Goal: Check status: Check status

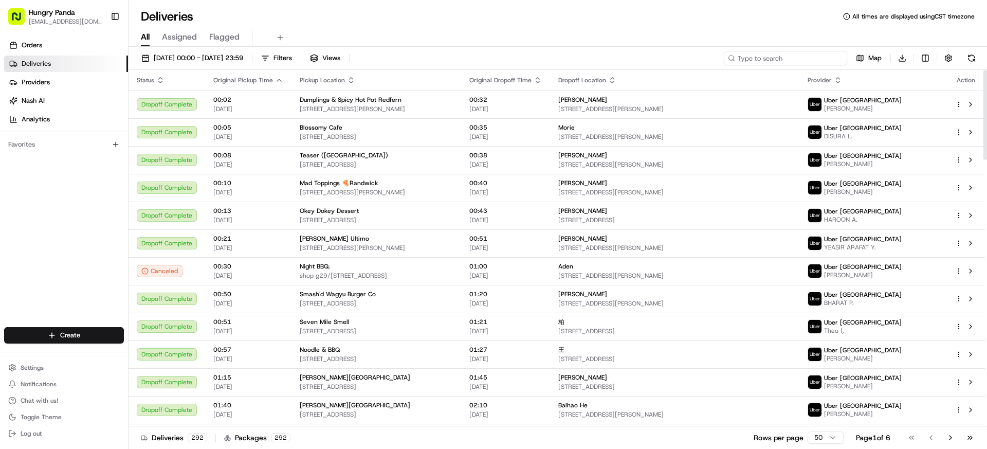
click at [809, 63] on input at bounding box center [785, 58] width 123 height 14
paste input "6026842415050769401735"
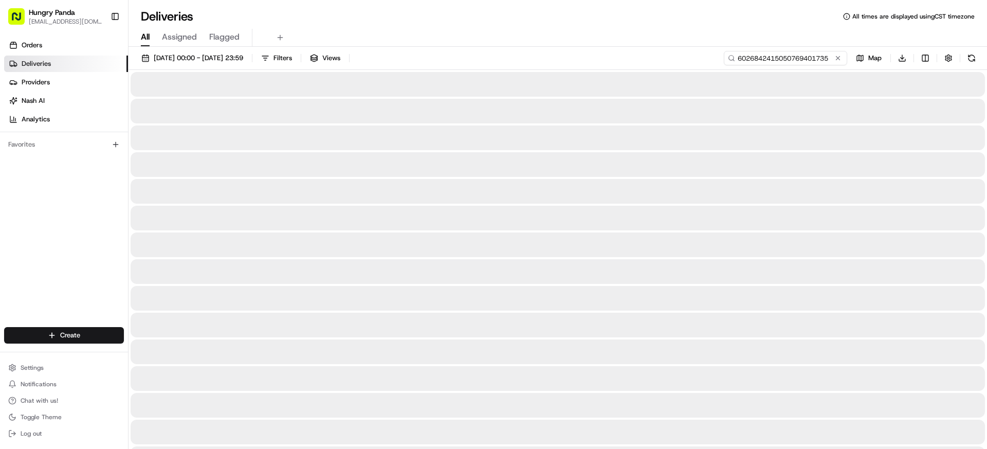
type input "6026842415050769401735"
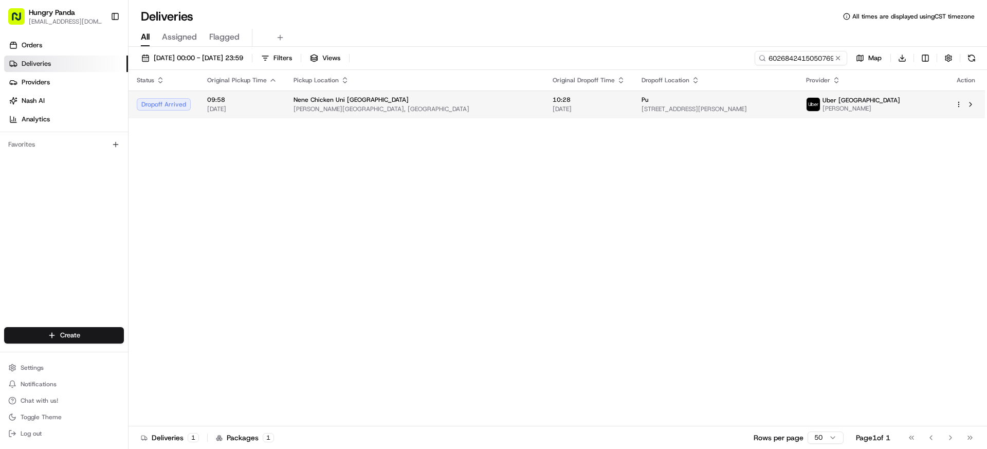
click at [871, 113] on td "Uber Australia [PERSON_NAME]" at bounding box center [872, 105] width 149 height 28
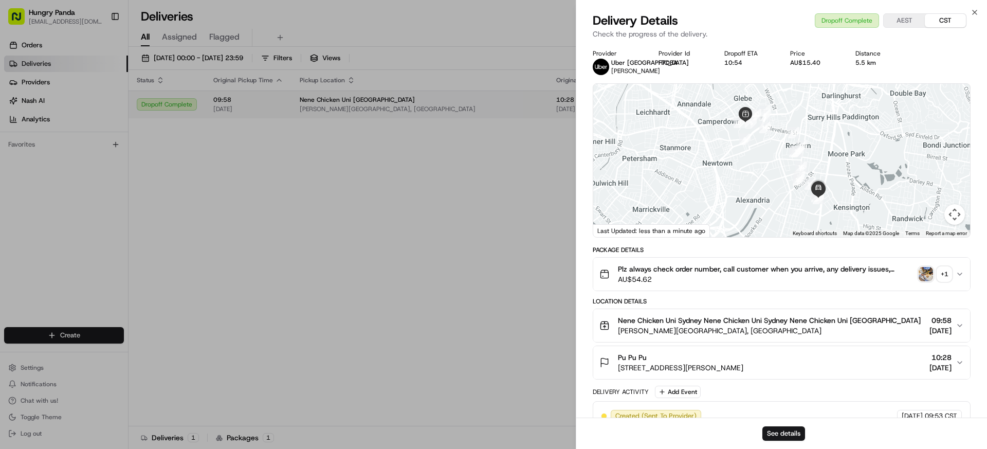
drag, startPoint x: 439, startPoint y: 166, endPoint x: 778, endPoint y: 111, distance: 343.4
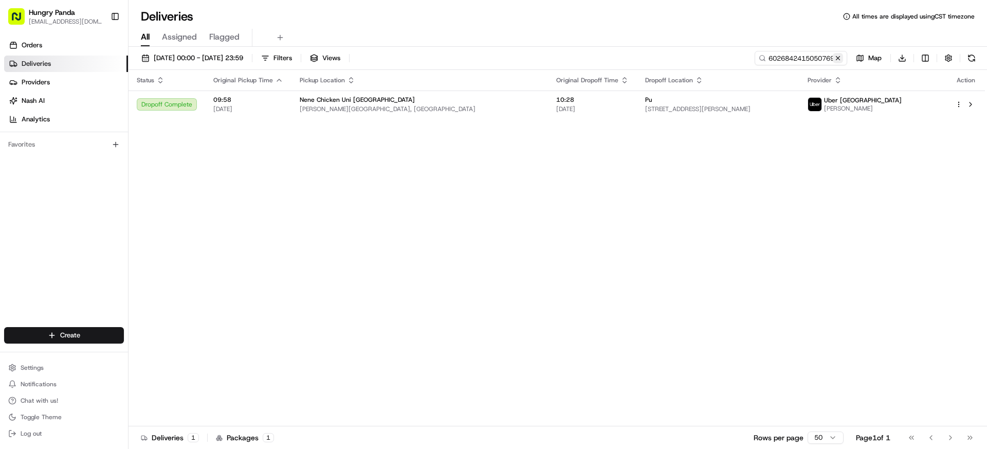
click at [836, 62] on button at bounding box center [838, 58] width 10 height 10
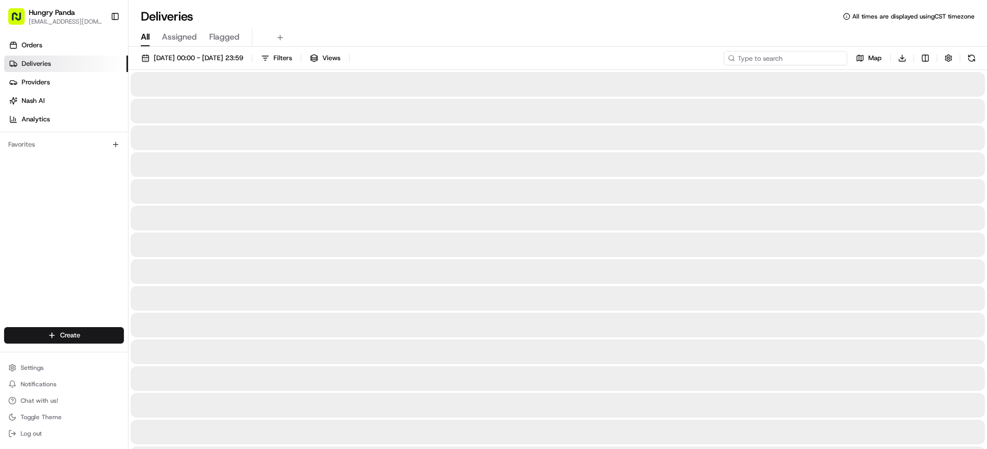
click at [824, 61] on input at bounding box center [785, 58] width 123 height 14
paste input "622582793595172426959"
type input "622582793595172426959"
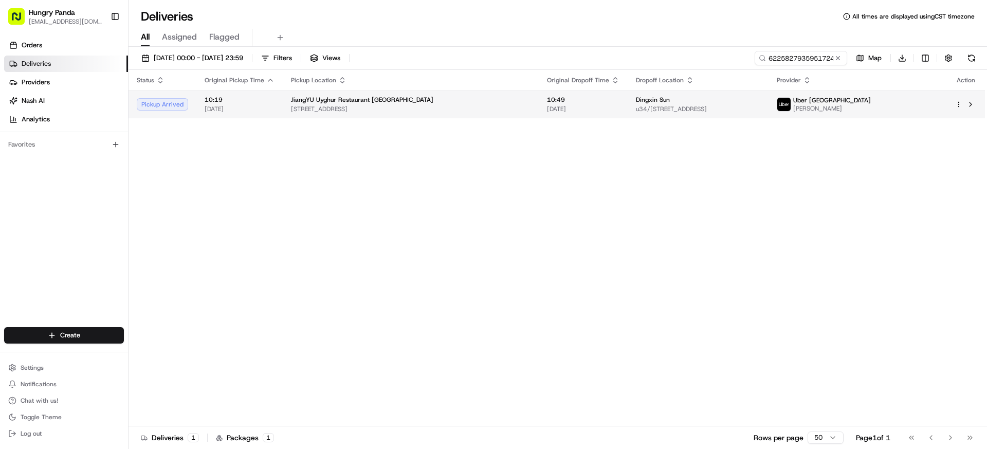
click at [871, 102] on span "Uber [GEOGRAPHIC_DATA]" at bounding box center [833, 100] width 78 height 8
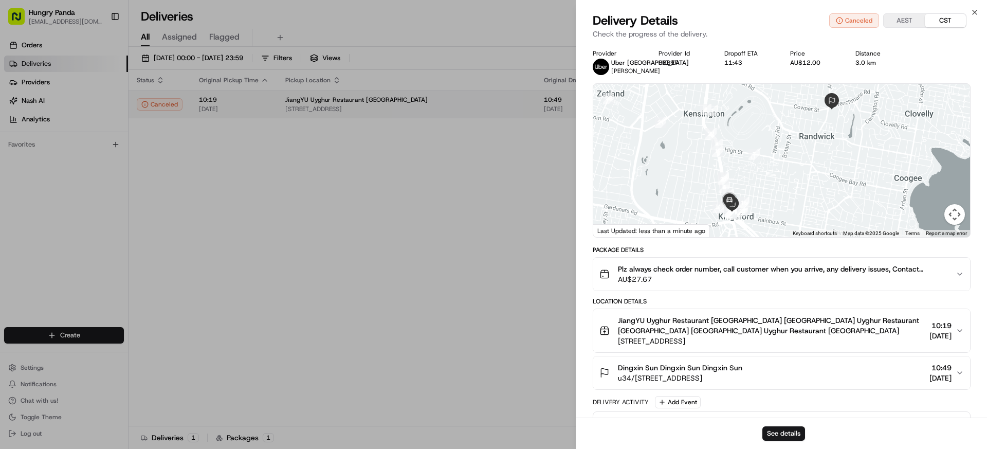
drag, startPoint x: 492, startPoint y: 133, endPoint x: 742, endPoint y: 98, distance: 252.4
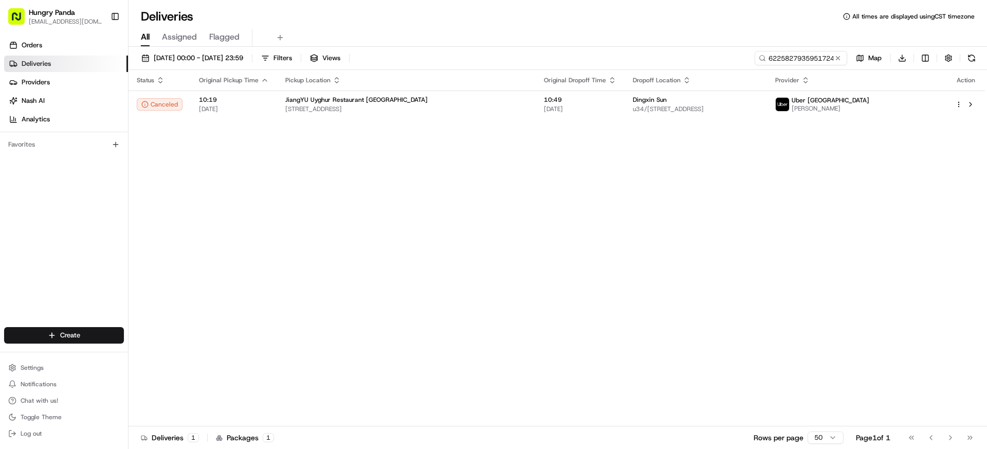
drag, startPoint x: 839, startPoint y: 58, endPoint x: 817, endPoint y: 56, distance: 21.8
click at [838, 58] on button at bounding box center [838, 58] width 10 height 10
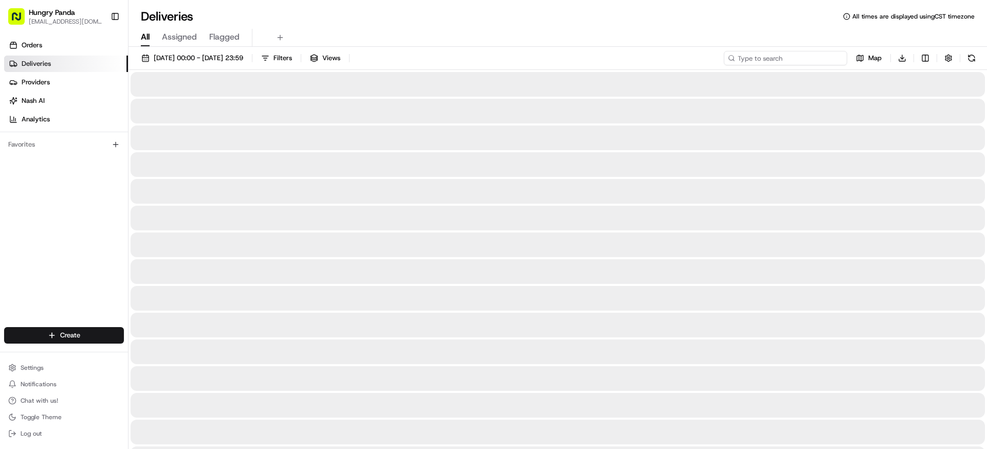
click at [817, 56] on input at bounding box center [785, 58] width 123 height 14
paste input "8923877995259759801879"
type input "8923877995259759801879"
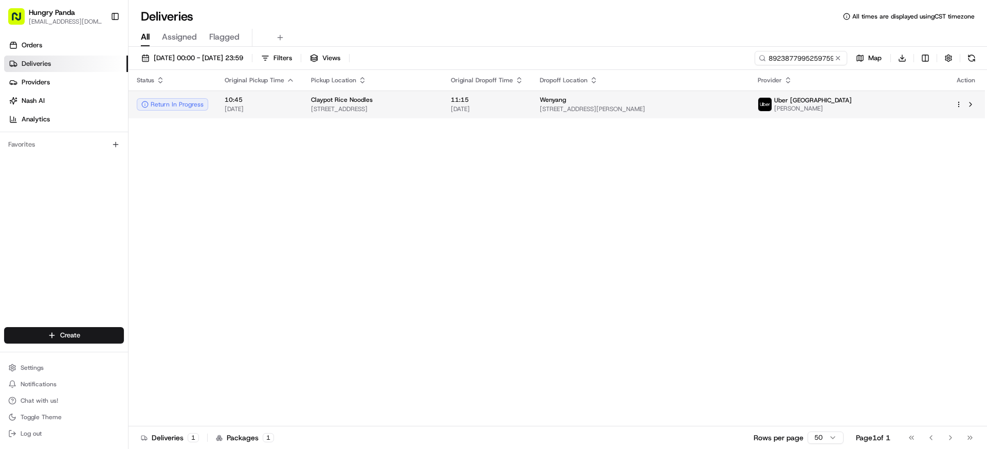
click at [852, 101] on span "Uber [GEOGRAPHIC_DATA]" at bounding box center [813, 100] width 78 height 8
click at [852, 112] on span "[PERSON_NAME]" at bounding box center [813, 108] width 78 height 8
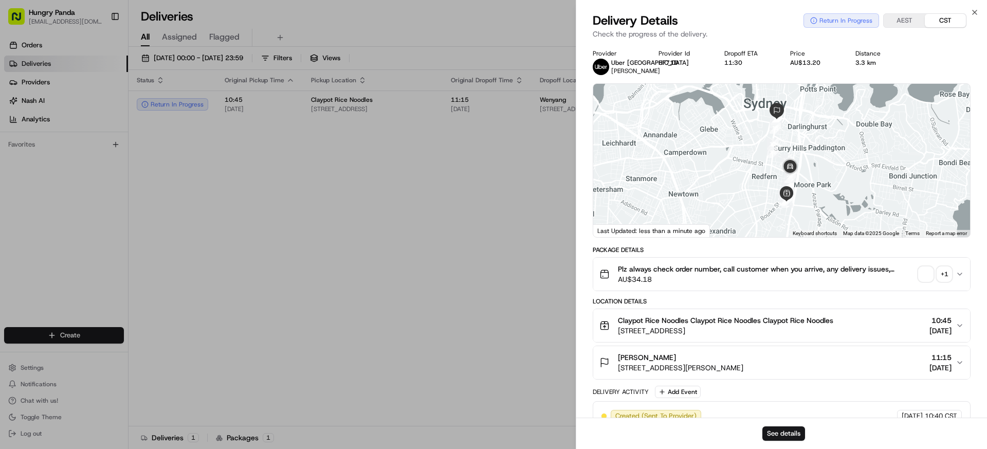
click at [949, 279] on div "+ 1" at bounding box center [945, 274] width 14 height 14
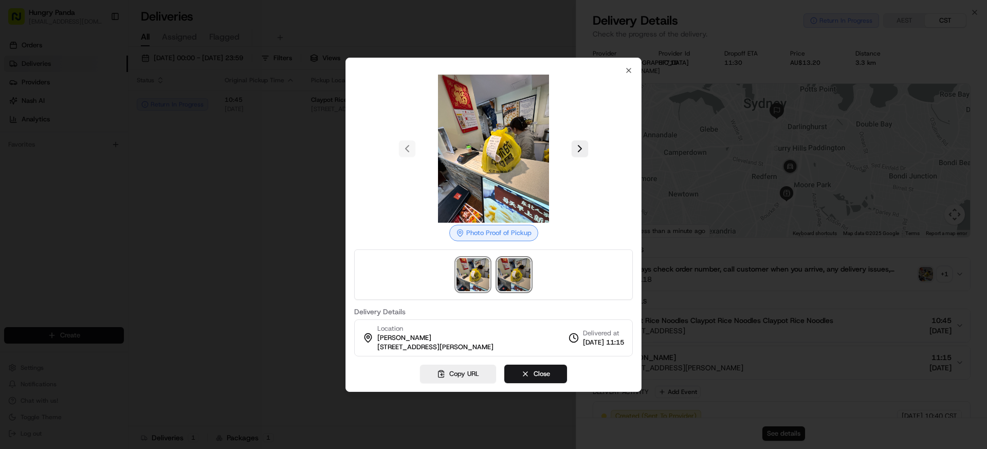
click at [524, 271] on img at bounding box center [514, 274] width 33 height 33
click at [631, 66] on icon "button" at bounding box center [629, 70] width 8 height 8
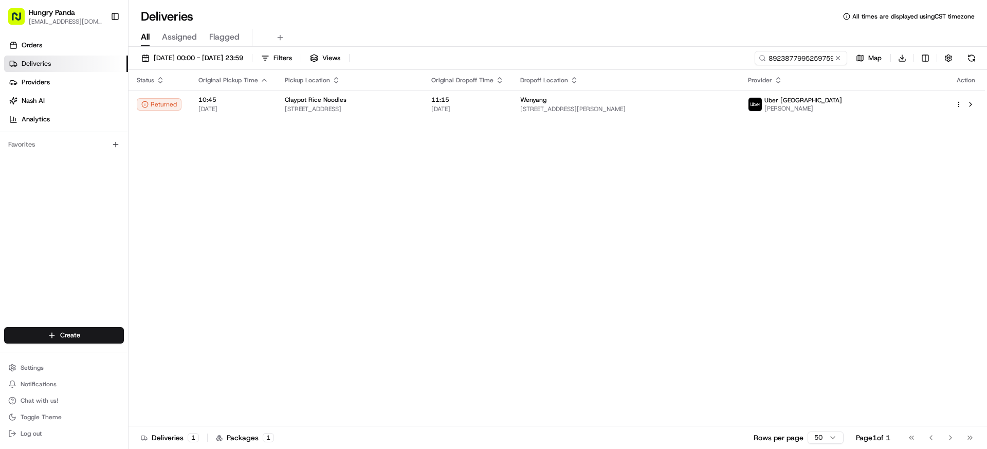
drag, startPoint x: 505, startPoint y: 122, endPoint x: 813, endPoint y: 86, distance: 310.1
click at [836, 57] on button at bounding box center [838, 58] width 10 height 10
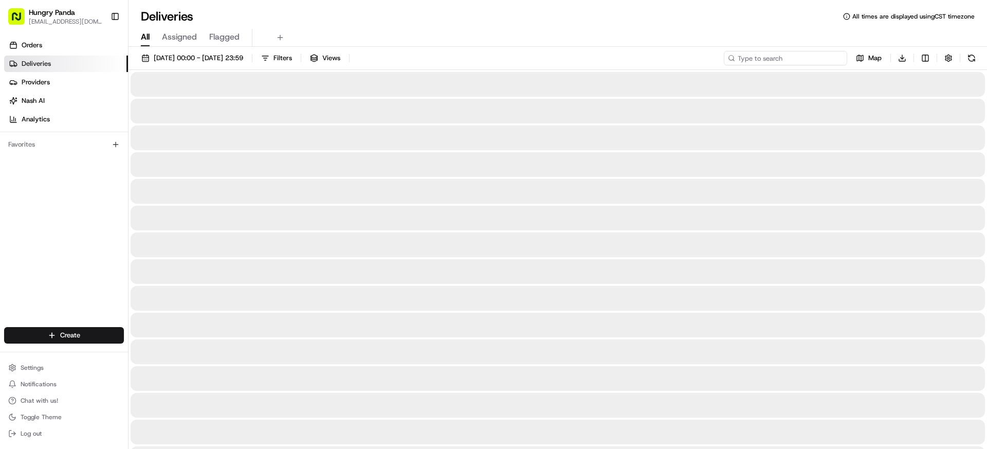
click at [812, 53] on input at bounding box center [785, 58] width 123 height 14
paste input "8923877995259759801879"
type input "8923877995259759801879"
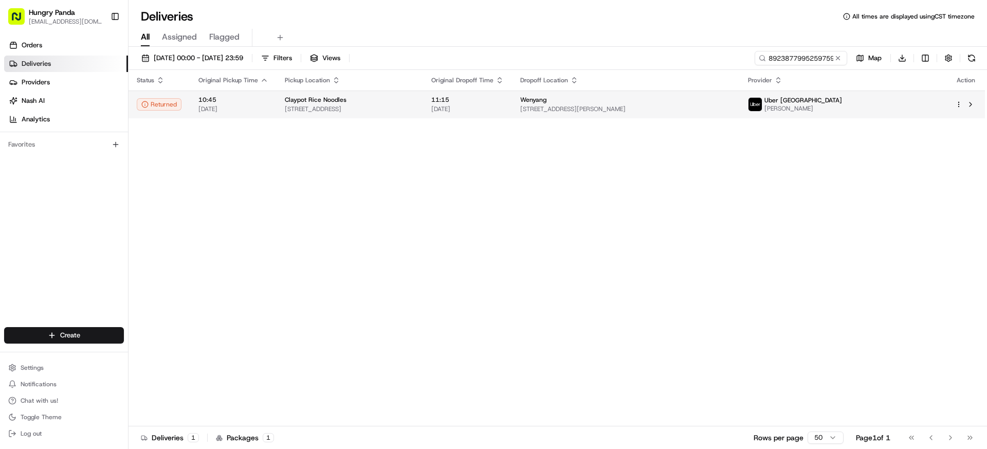
click at [842, 101] on span "Uber [GEOGRAPHIC_DATA]" at bounding box center [804, 100] width 78 height 8
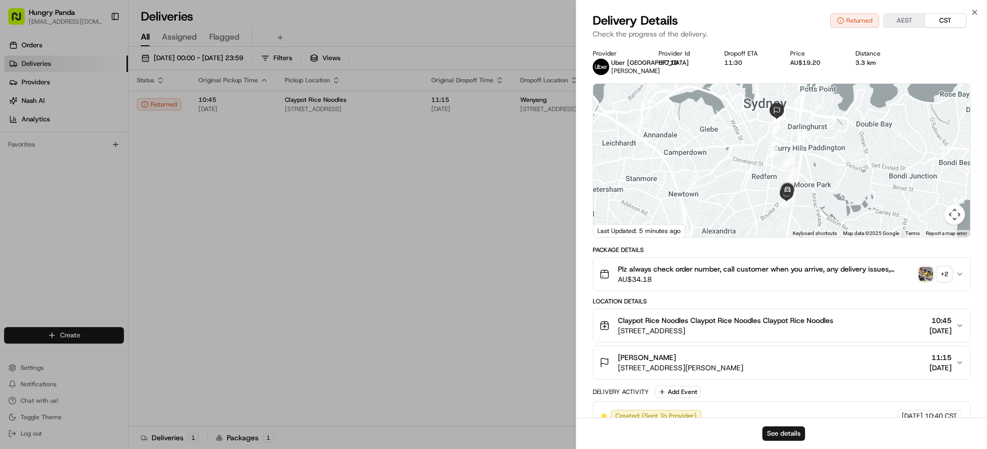
click at [937, 281] on button "+ 2" at bounding box center [935, 274] width 33 height 14
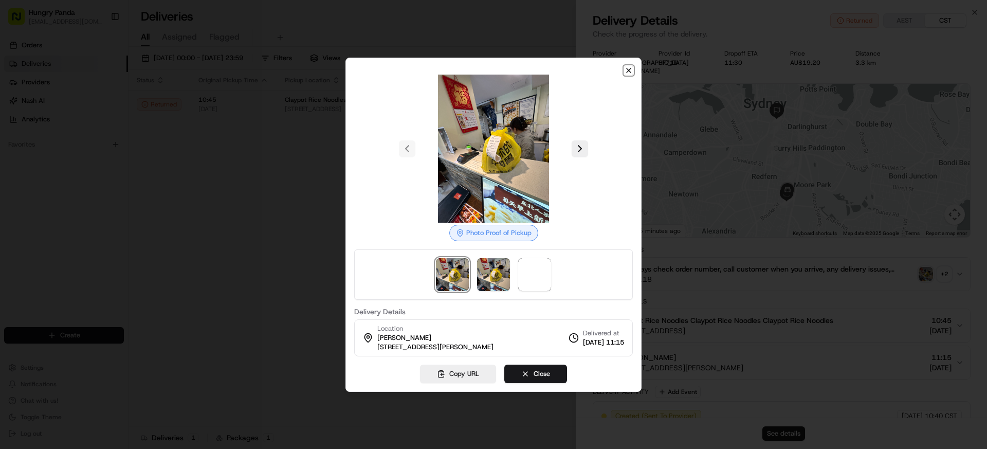
click at [628, 72] on icon "button" at bounding box center [629, 70] width 8 height 8
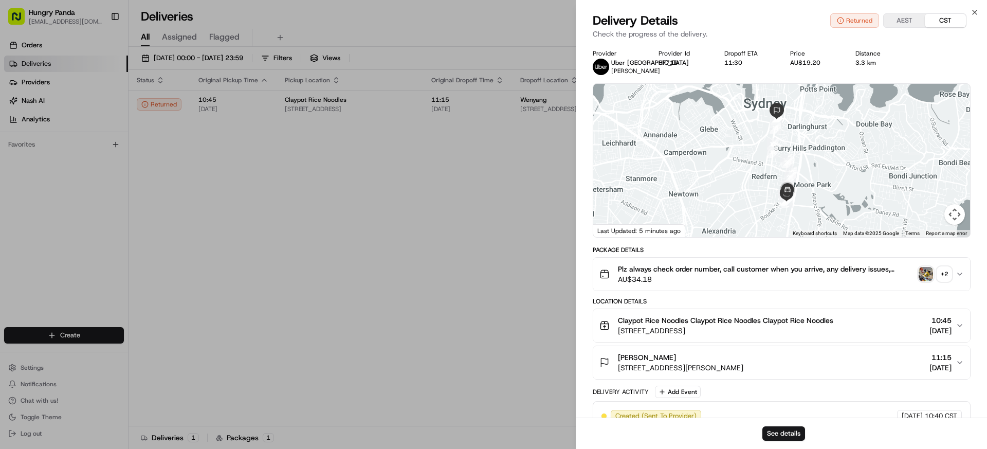
click at [943, 281] on div "+ 2" at bounding box center [945, 274] width 14 height 14
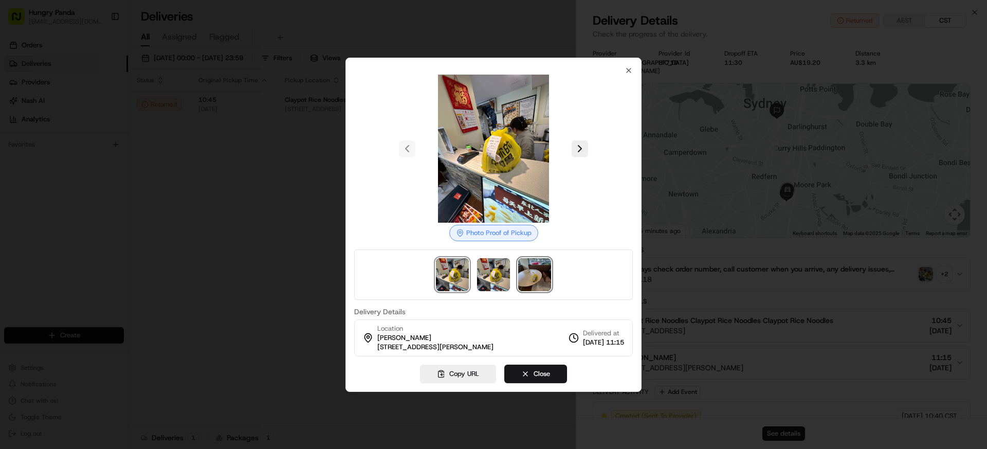
click at [533, 271] on img at bounding box center [534, 274] width 33 height 33
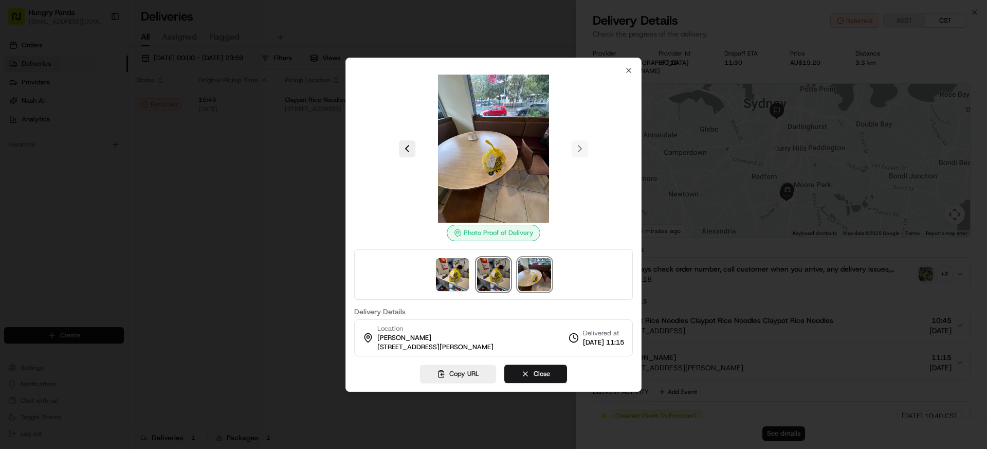
click at [493, 271] on img at bounding box center [493, 274] width 33 height 33
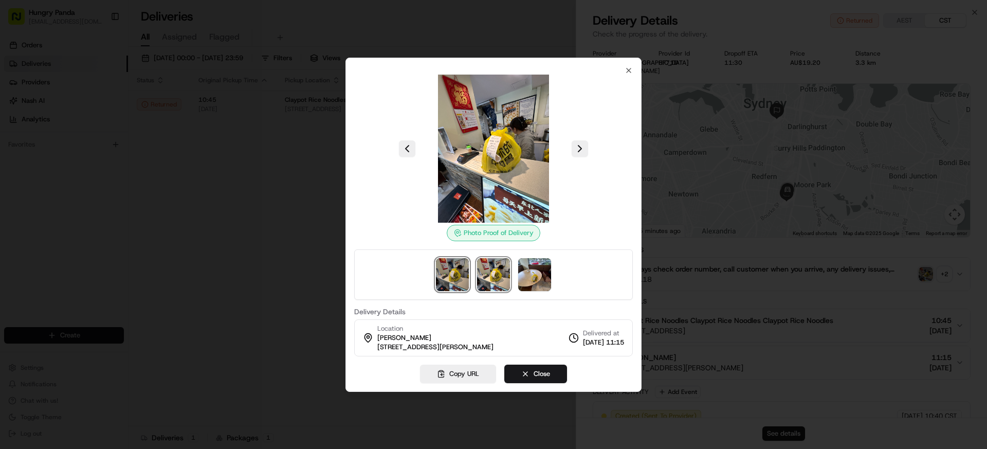
click at [463, 268] on img at bounding box center [452, 274] width 33 height 33
click at [522, 269] on img at bounding box center [534, 274] width 33 height 33
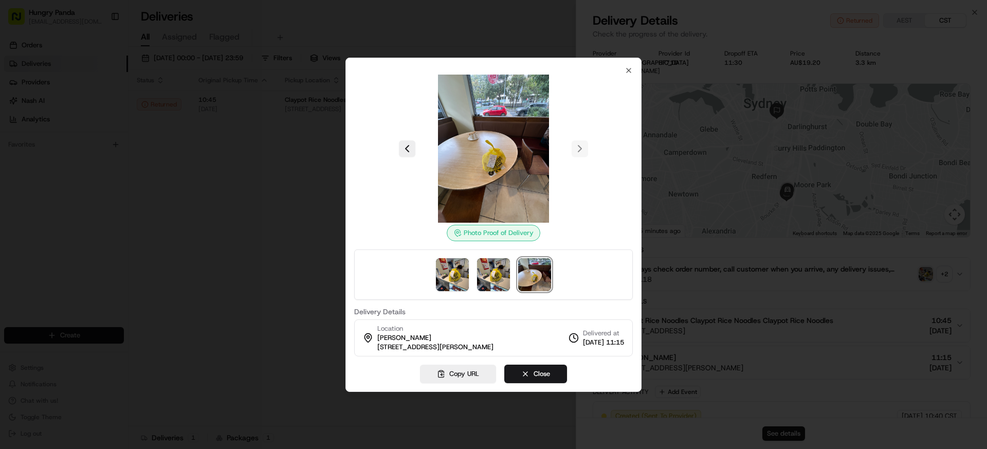
click at [623, 72] on div "Photo Proof of Delivery Delivery Details Location [GEOGRAPHIC_DATA] [GEOGRAPHIC…" at bounding box center [493, 211] width 279 height 290
click at [625, 71] on icon "button" at bounding box center [629, 70] width 8 height 8
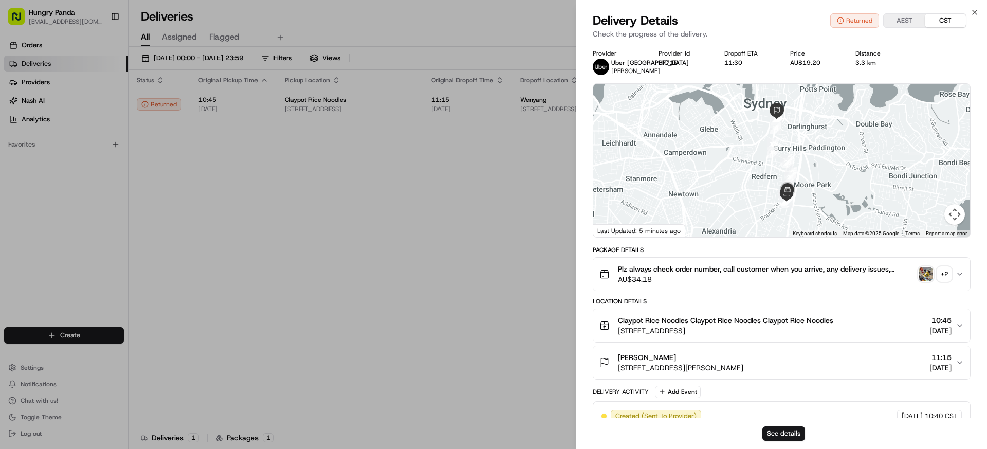
click at [951, 281] on div "+ 2" at bounding box center [945, 274] width 14 height 14
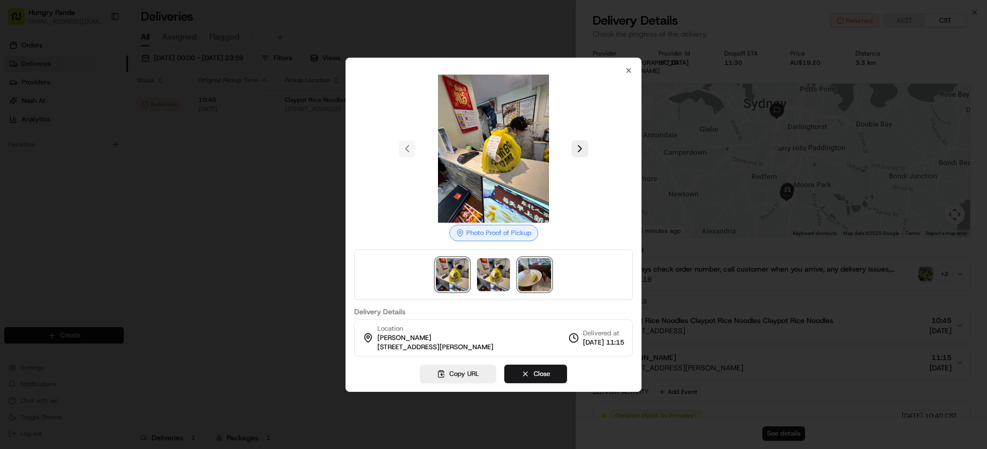
click at [551, 278] on img at bounding box center [534, 274] width 33 height 33
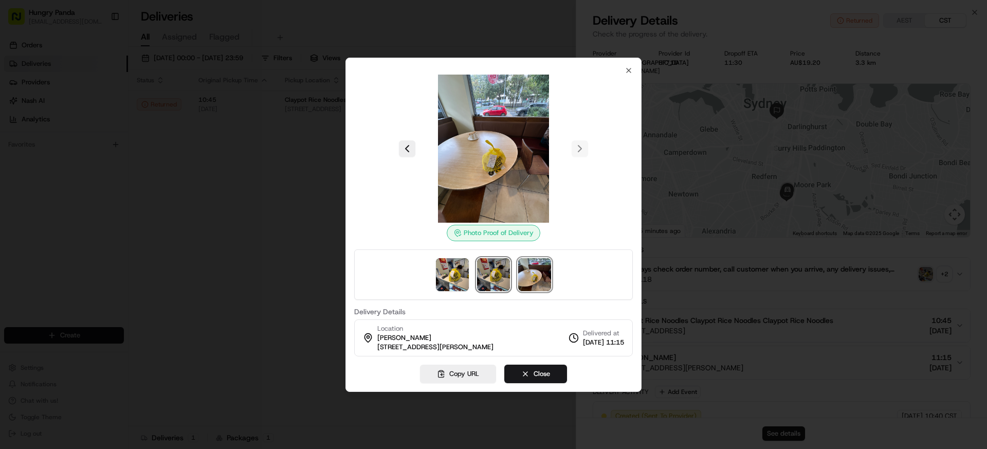
click at [482, 275] on img at bounding box center [493, 274] width 33 height 33
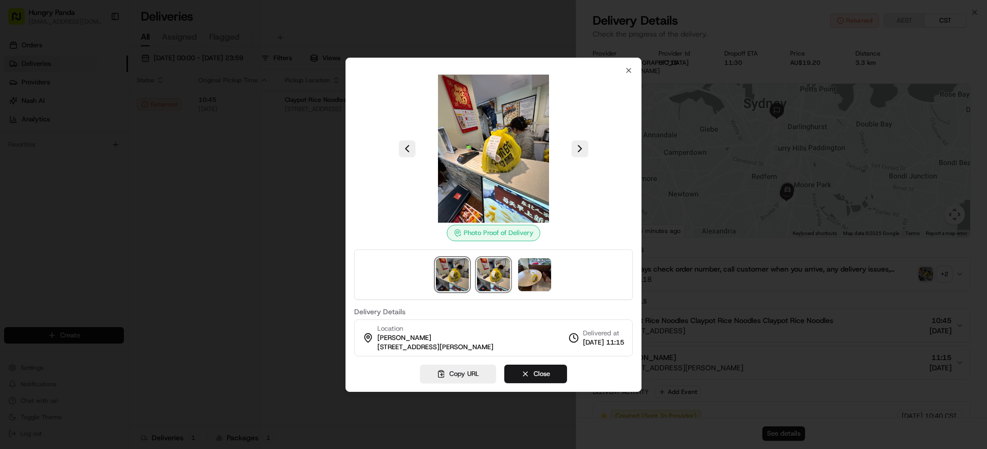
click at [454, 274] on img at bounding box center [452, 274] width 33 height 33
click at [539, 274] on img at bounding box center [534, 274] width 33 height 33
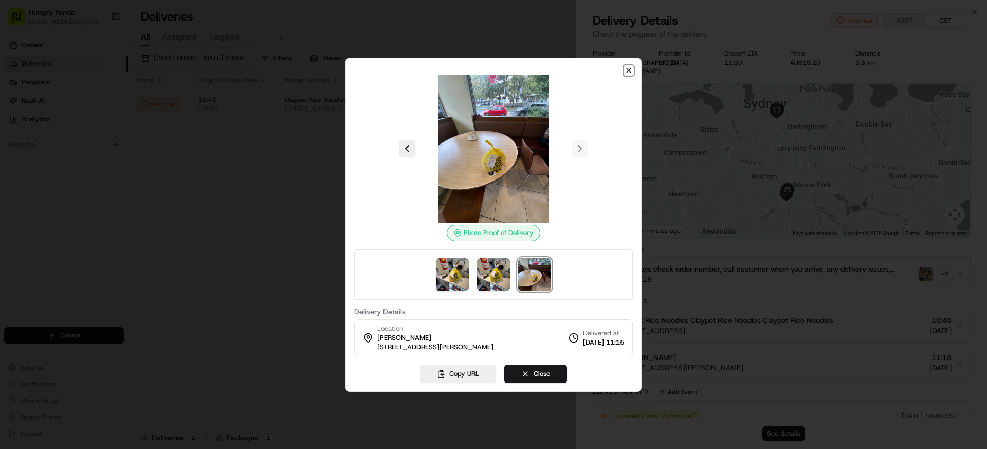
click at [630, 70] on icon "button" at bounding box center [629, 70] width 8 height 8
